Goal: Task Accomplishment & Management: Use online tool/utility

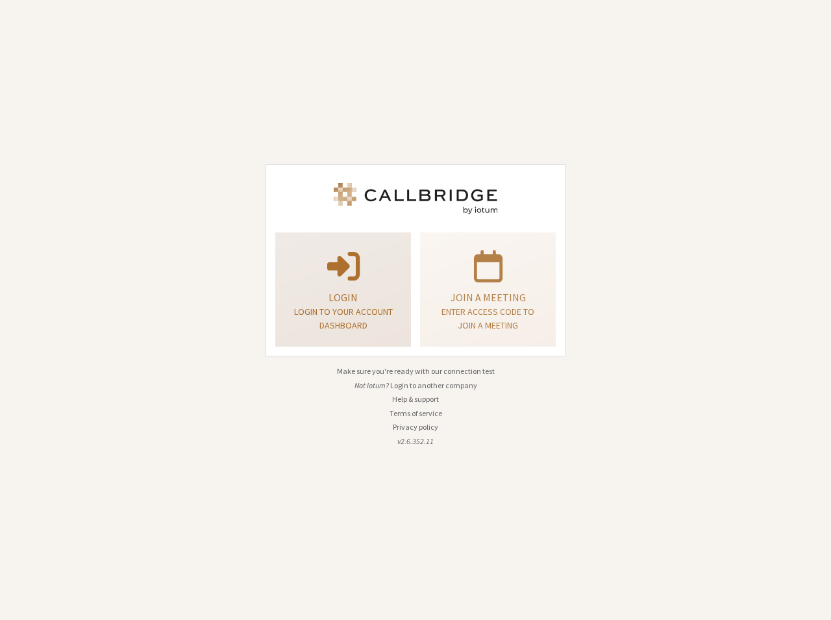
click at [303, 273] on p at bounding box center [342, 265] width 103 height 36
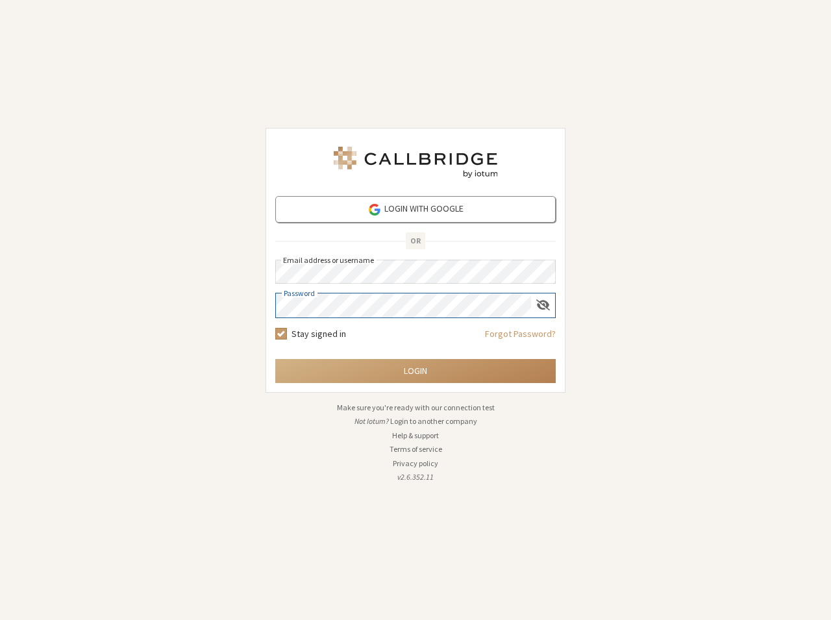
click at [275, 359] on button "Login" at bounding box center [415, 371] width 280 height 24
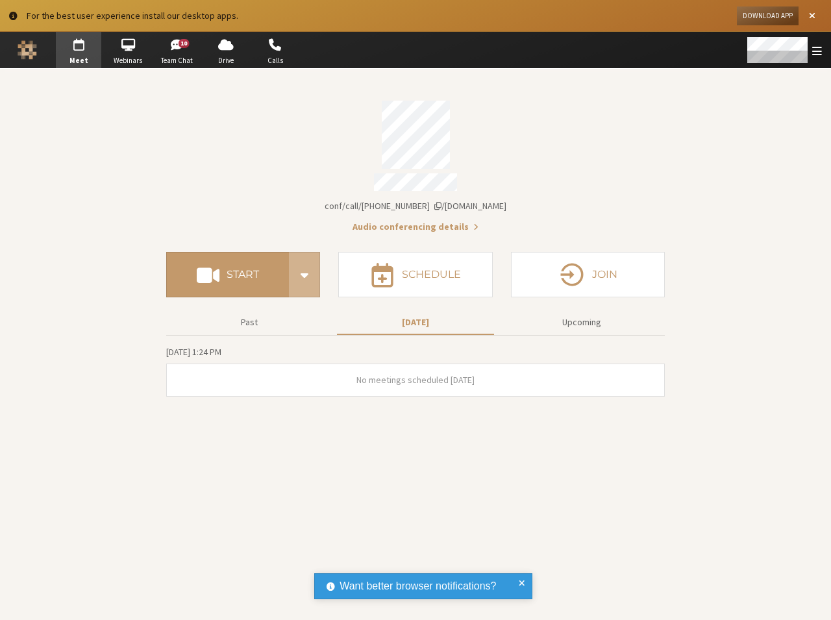
click at [782, 15] on button "Download App" at bounding box center [768, 15] width 62 height 19
click at [614, 160] on div "Account details" at bounding box center [415, 135] width 499 height 68
click at [810, 16] on span "Close alert" at bounding box center [812, 16] width 6 height 10
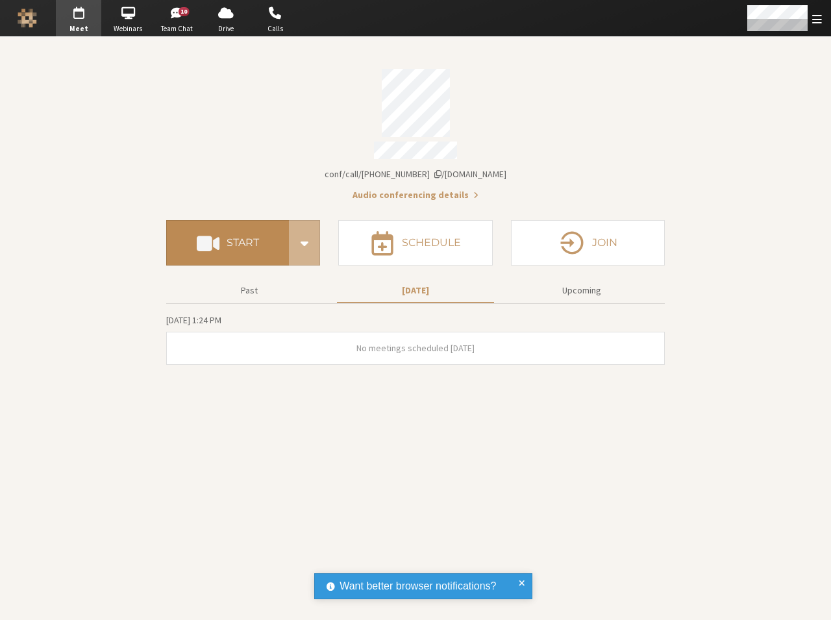
click at [225, 232] on button "Start" at bounding box center [227, 242] width 123 height 45
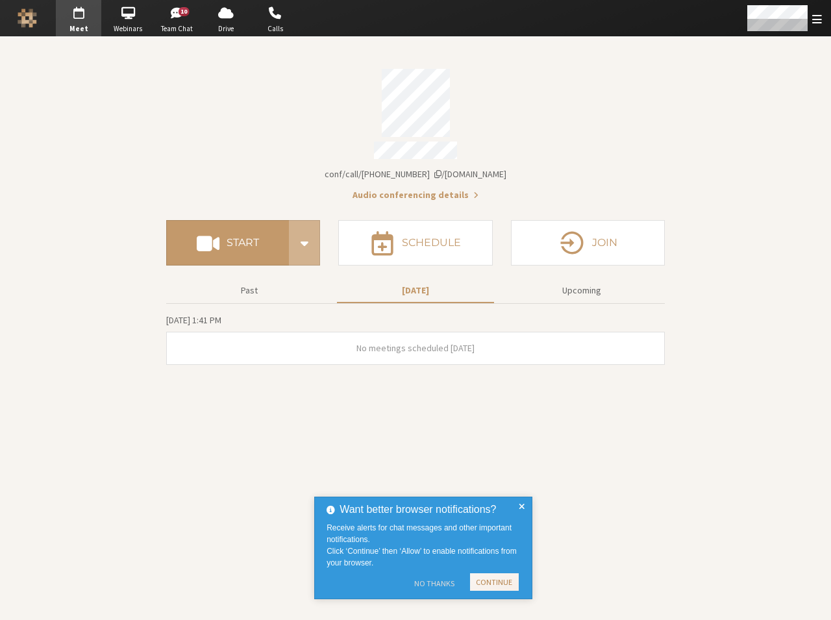
click at [428, 581] on button "No Thanks" at bounding box center [434, 583] width 53 height 21
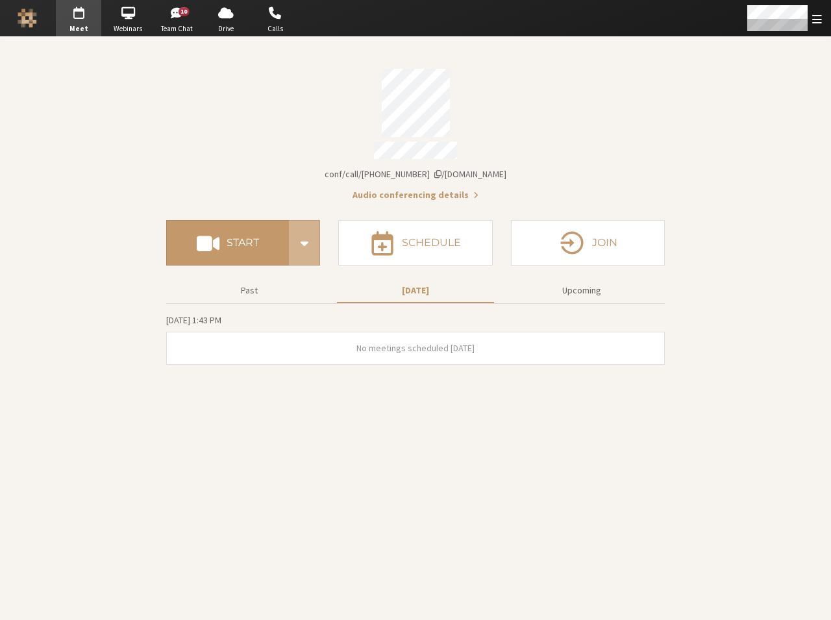
click at [475, 406] on section "Meeting link iotum.callbridge.rocks/conf/call/4285167 Audio conferencing detail…" at bounding box center [415, 328] width 831 height 583
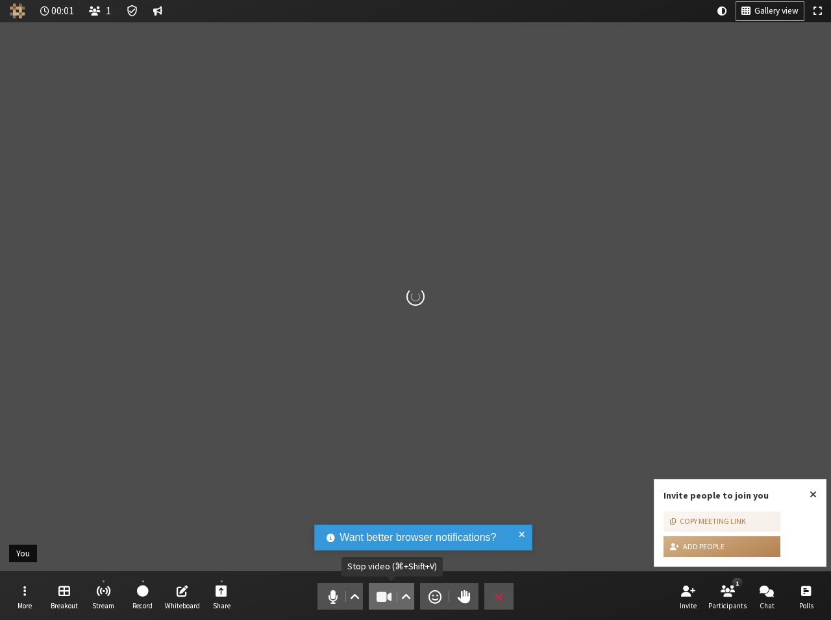
click at [383, 597] on span "Stop video (⌘+Shift+V)" at bounding box center [384, 597] width 18 height 18
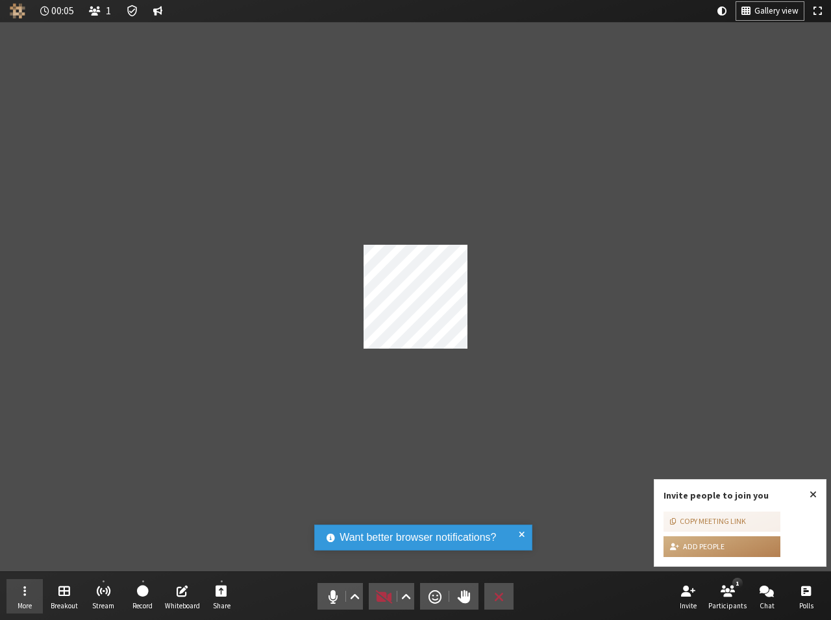
click at [26, 596] on span "Open menu" at bounding box center [24, 590] width 3 height 15
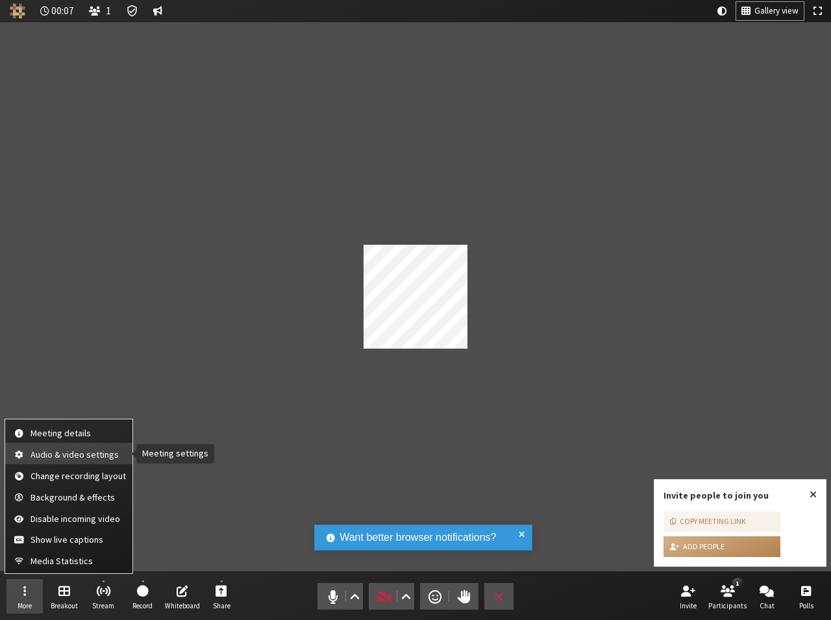
click at [62, 454] on span "Audio & video settings" at bounding box center [78, 455] width 95 height 10
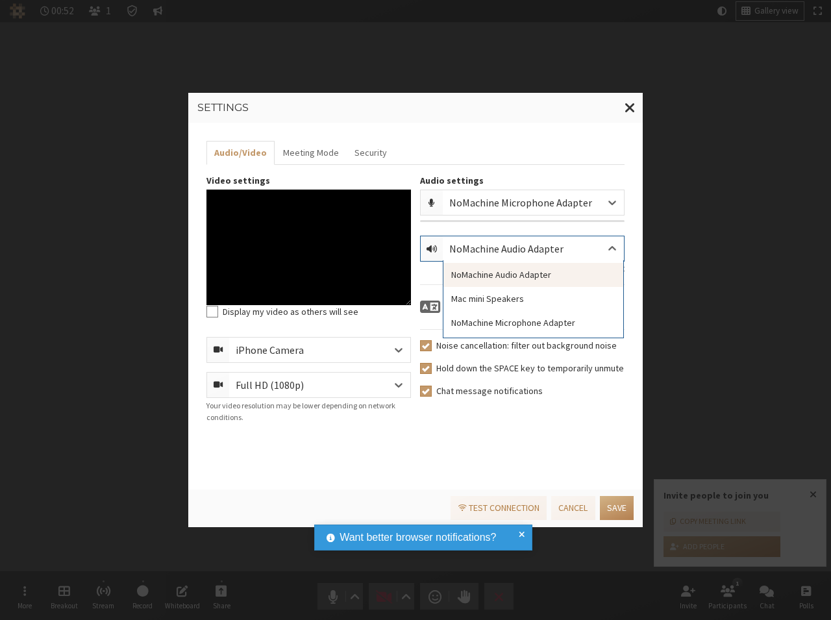
click at [514, 247] on div "NoMachine Audio Adapter" at bounding box center [516, 249] width 135 height 16
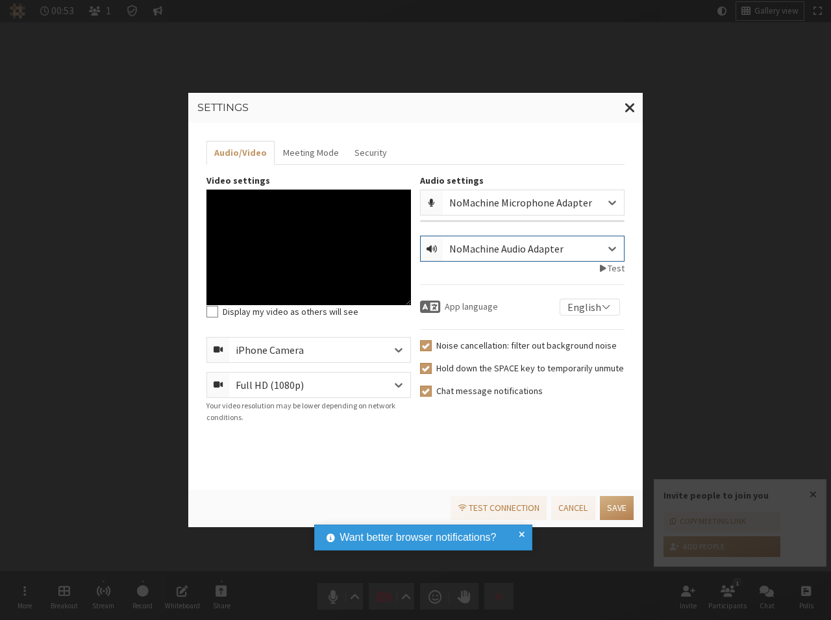
click at [516, 249] on div "NoMachine Audio Adapter" at bounding box center [516, 249] width 135 height 16
click at [388, 358] on div at bounding box center [398, 350] width 23 height 25
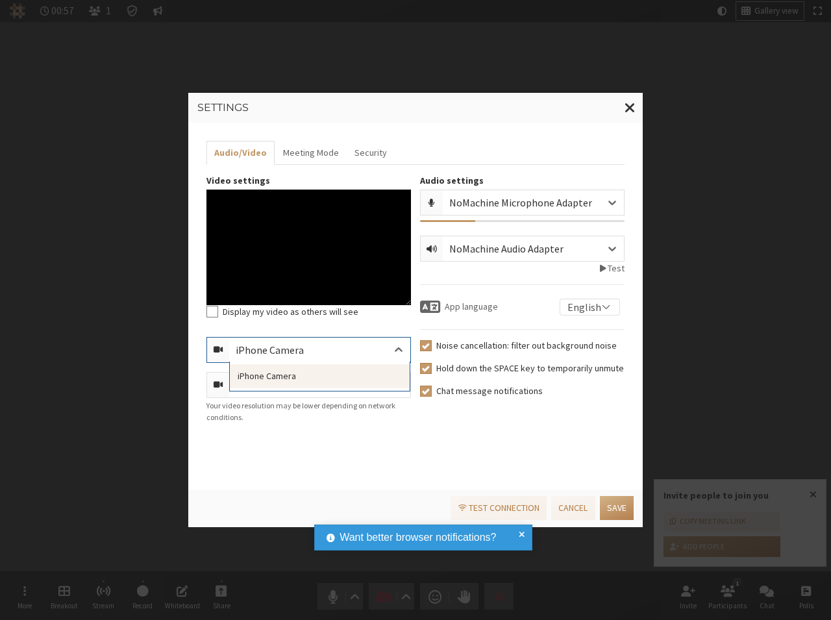
click at [386, 350] on div "iPhone Camera" at bounding box center [319, 350] width 181 height 25
click at [618, 508] on button "Save" at bounding box center [617, 508] width 34 height 24
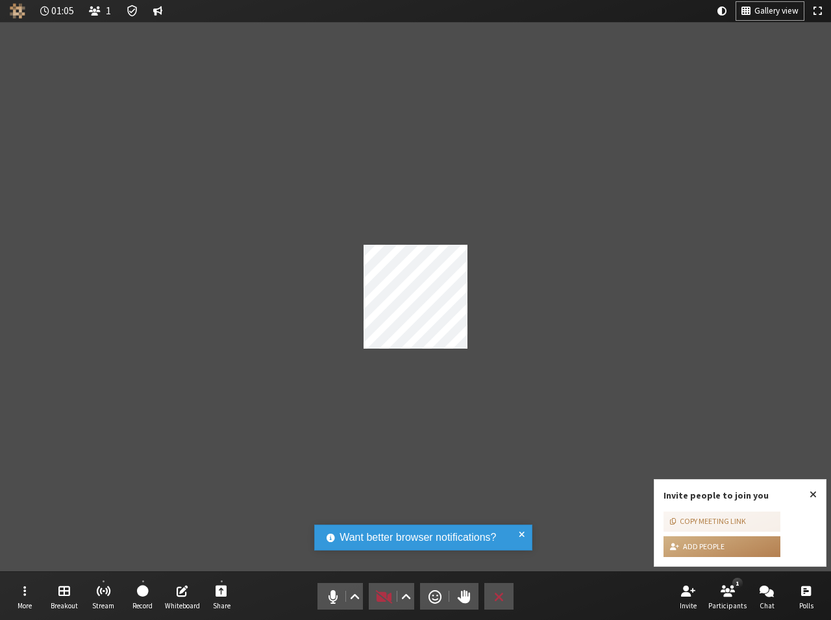
click at [533, 84] on div "Participant" at bounding box center [415, 296] width 831 height 549
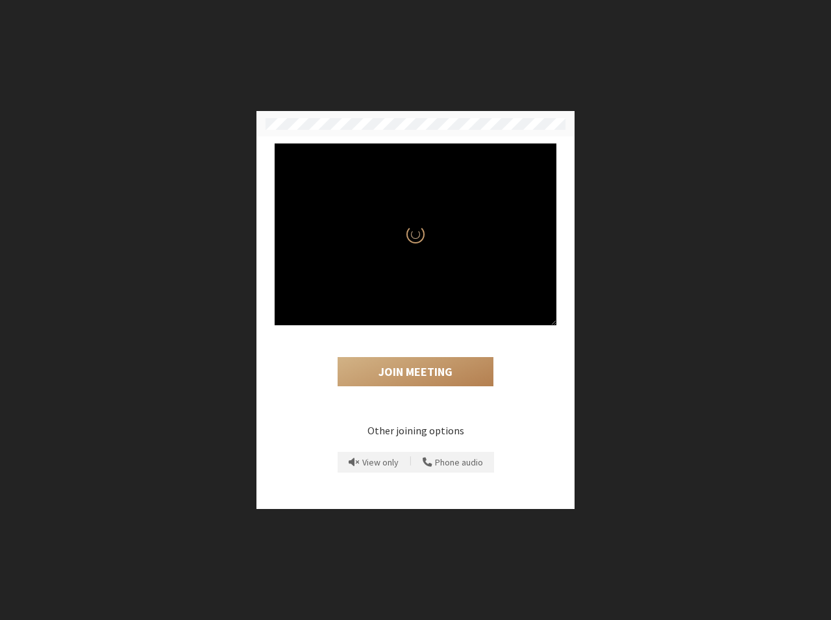
click at [397, 342] on div "Join Meeting" at bounding box center [416, 360] width 282 height 71
click at [443, 308] on button "Camera is on" at bounding box center [433, 308] width 28 height 28
click at [402, 311] on span "Mic is on" at bounding box center [398, 308] width 11 height 18
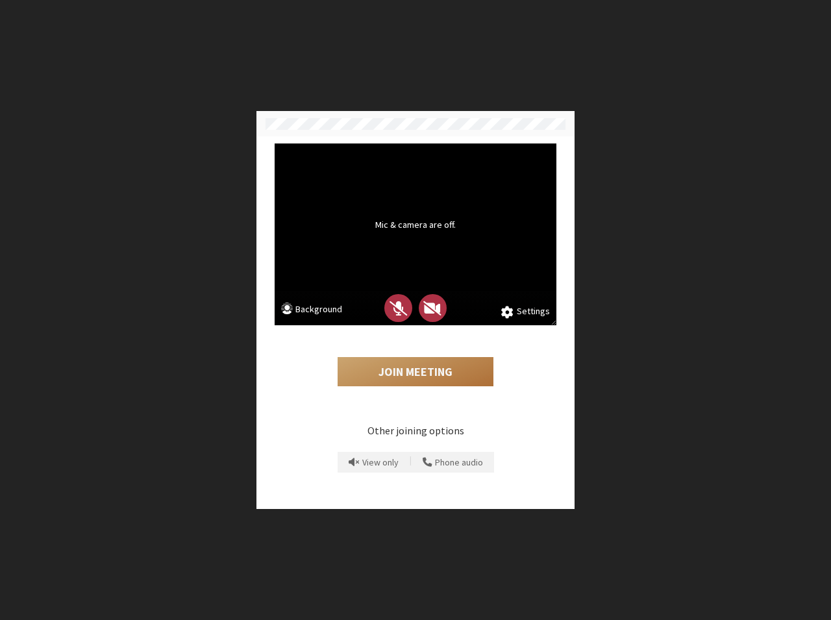
click at [409, 372] on button "Join Meeting" at bounding box center [416, 372] width 156 height 30
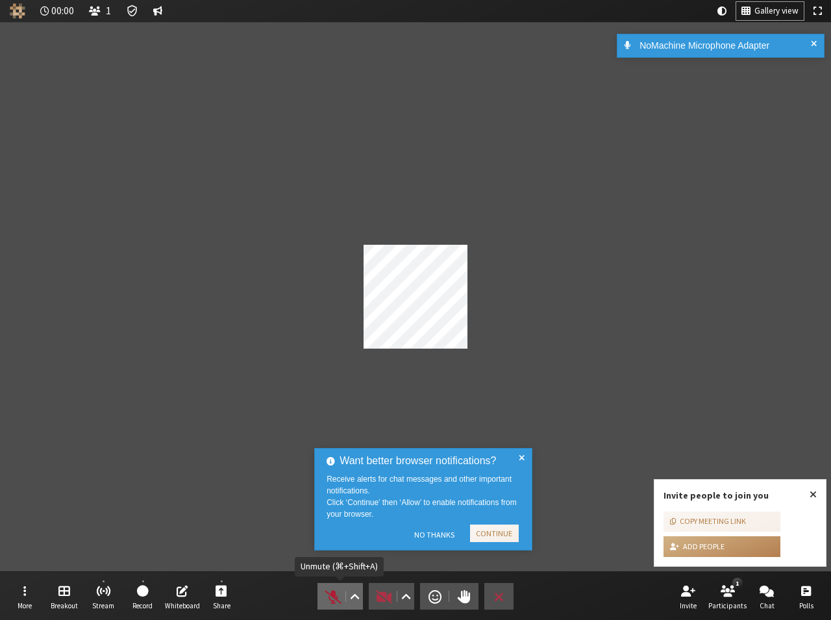
click at [332, 604] on span "Unmute (⌘+Shift+A)" at bounding box center [333, 597] width 18 height 18
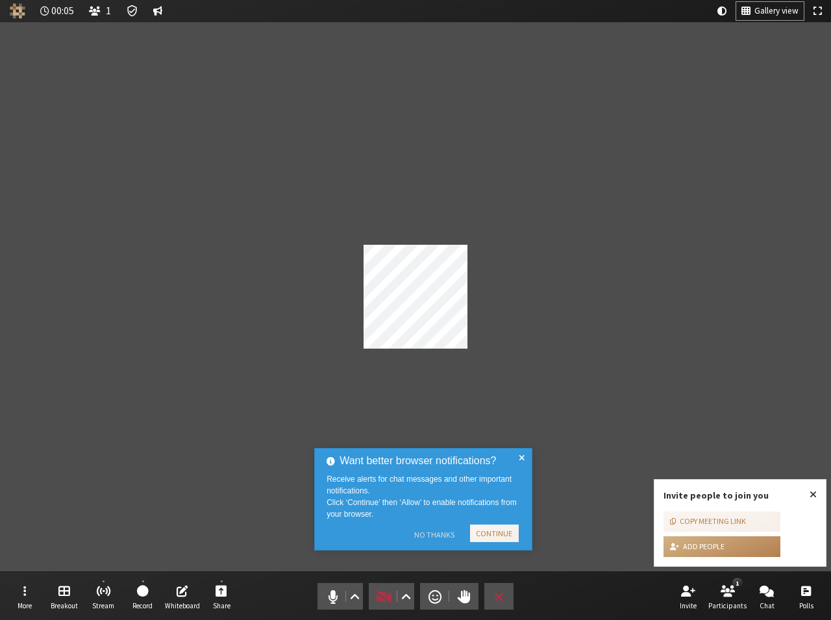
drag, startPoint x: 425, startPoint y: 535, endPoint x: 409, endPoint y: 408, distance: 127.6
click at [425, 534] on button "No Thanks" at bounding box center [434, 535] width 53 height 21
